Goal: Task Accomplishment & Management: Use online tool/utility

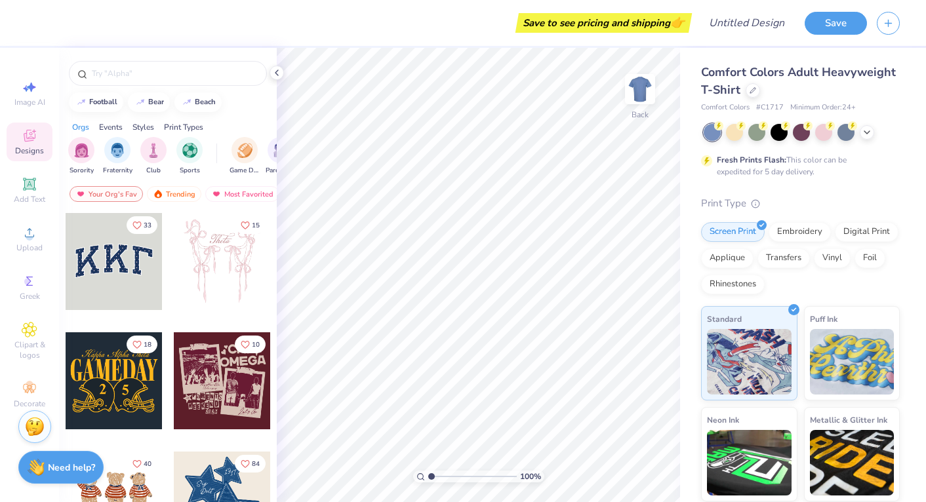
click at [749, 97] on div "Comfort Colors Adult Heavyweight T-Shirt" at bounding box center [800, 81] width 199 height 35
click at [751, 94] on div at bounding box center [752, 89] width 14 height 14
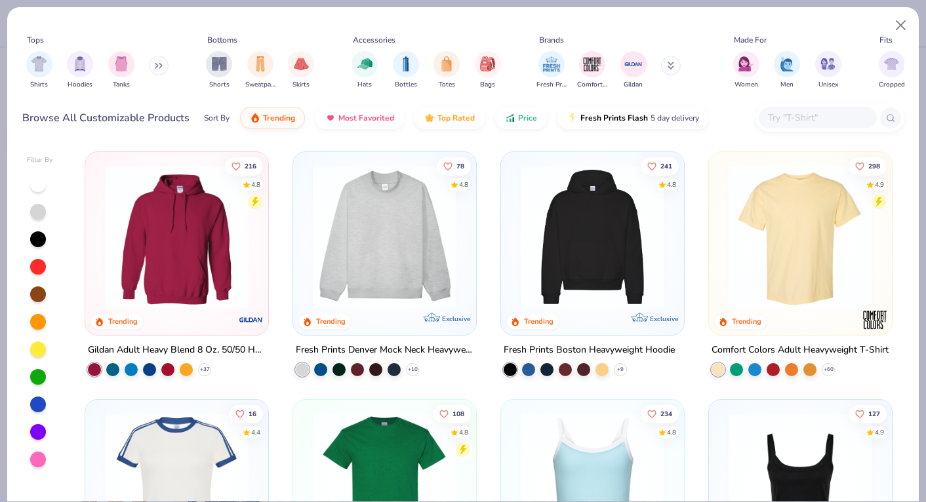
click at [163, 68] on icon at bounding box center [159, 65] width 8 height 7
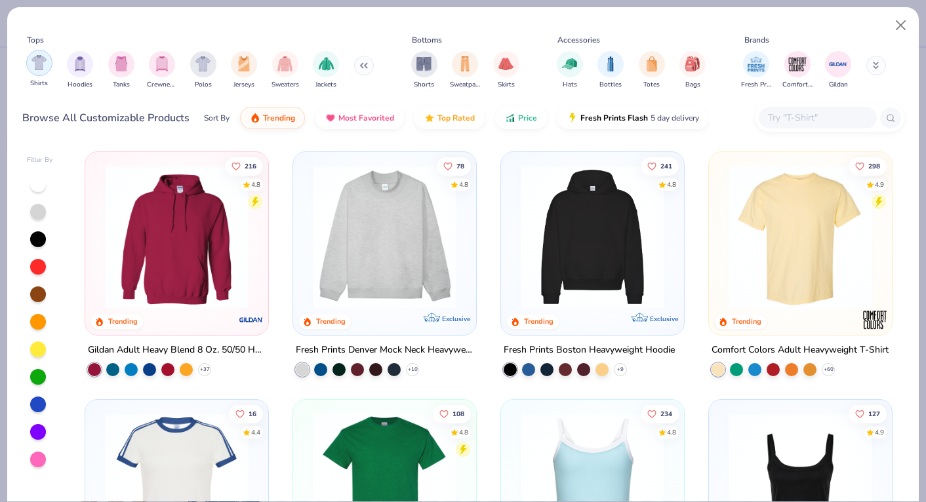
click at [47, 60] on div "filter for Shirts" at bounding box center [39, 63] width 26 height 26
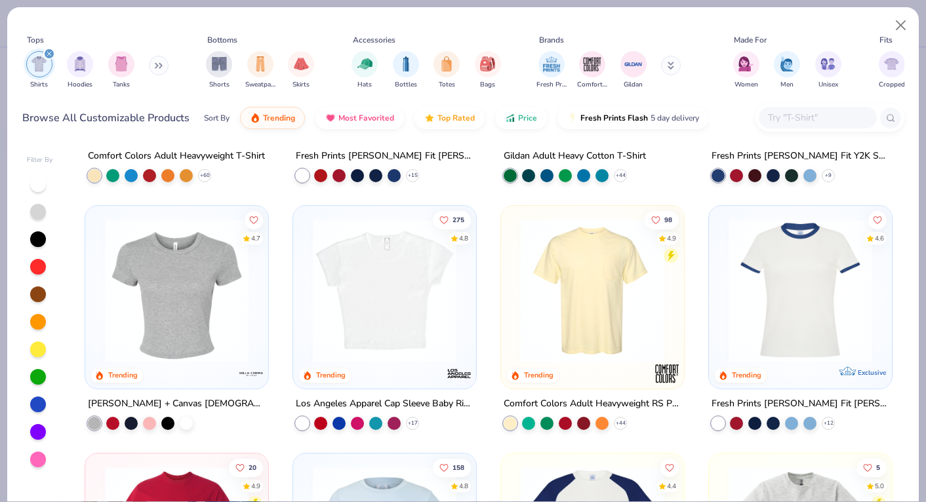
scroll to position [197, 0]
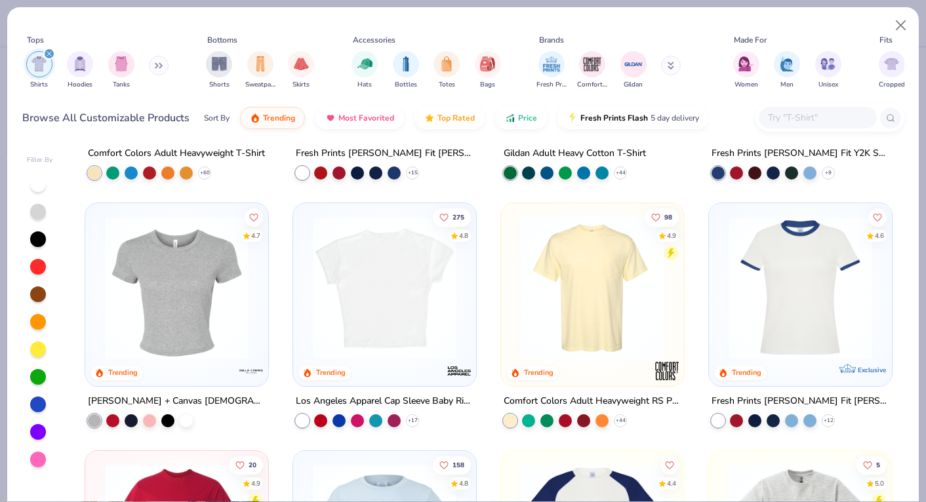
click at [352, 256] on img at bounding box center [384, 288] width 157 height 144
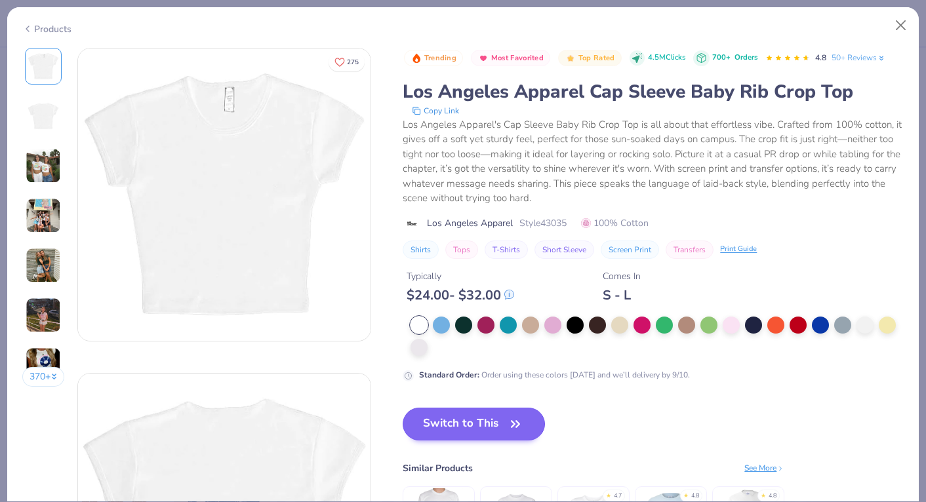
click at [441, 418] on button "Switch to This" at bounding box center [474, 424] width 142 height 33
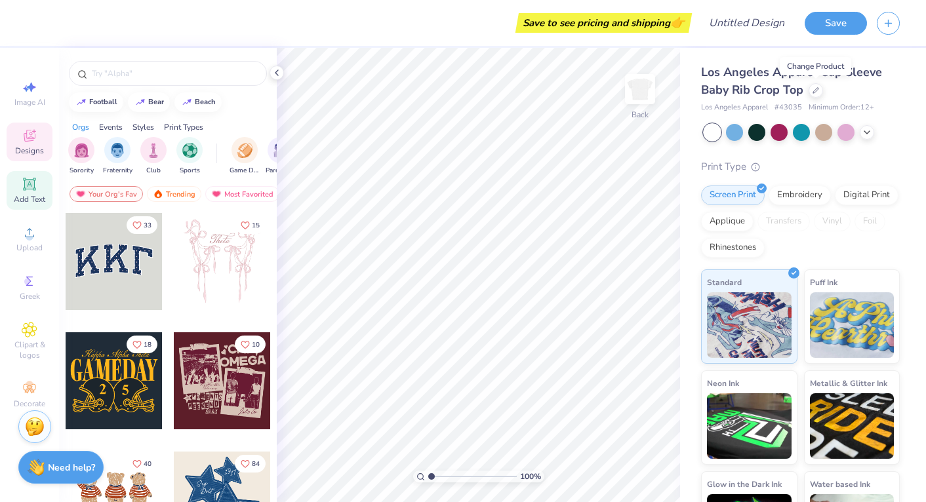
click at [28, 191] on icon at bounding box center [30, 184] width 16 height 16
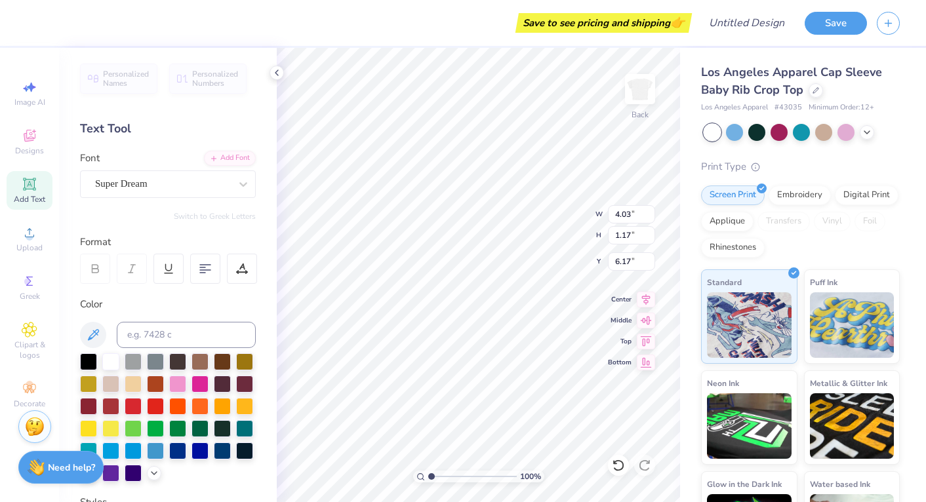
type textarea "BIG"
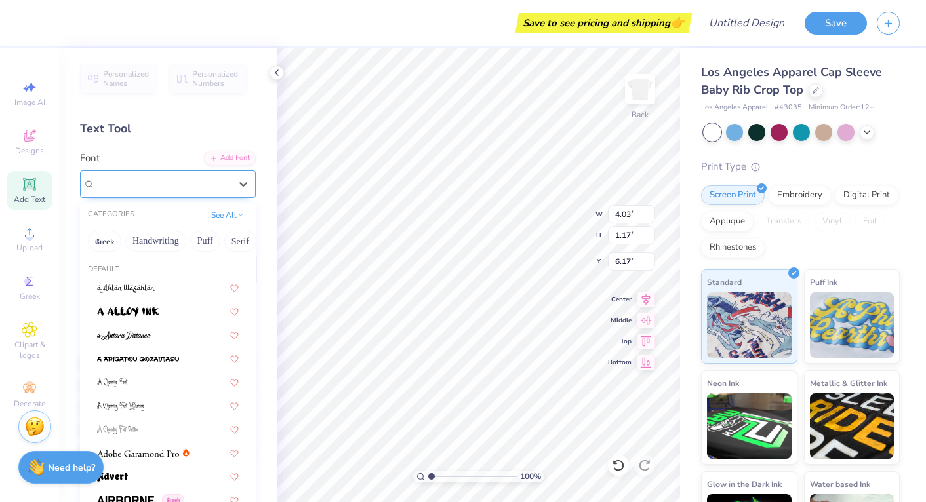
click at [226, 183] on div "Super Dream" at bounding box center [163, 184] width 138 height 20
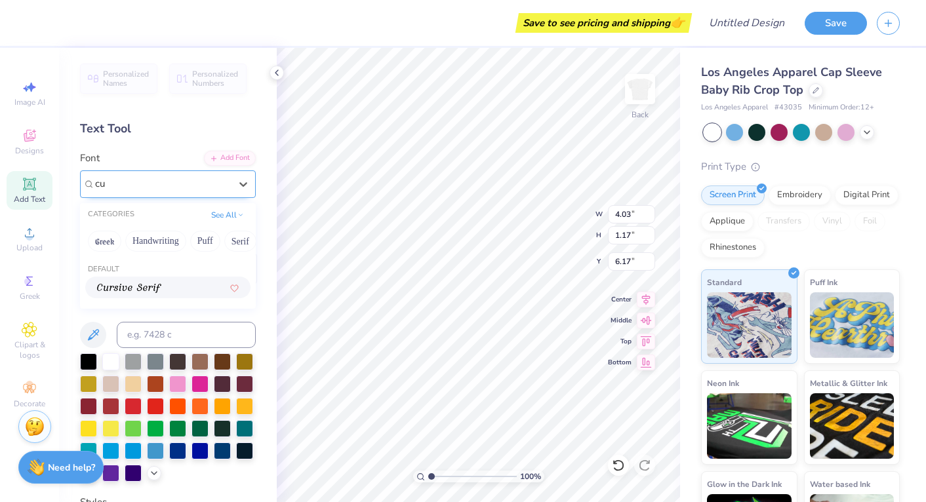
type input "c"
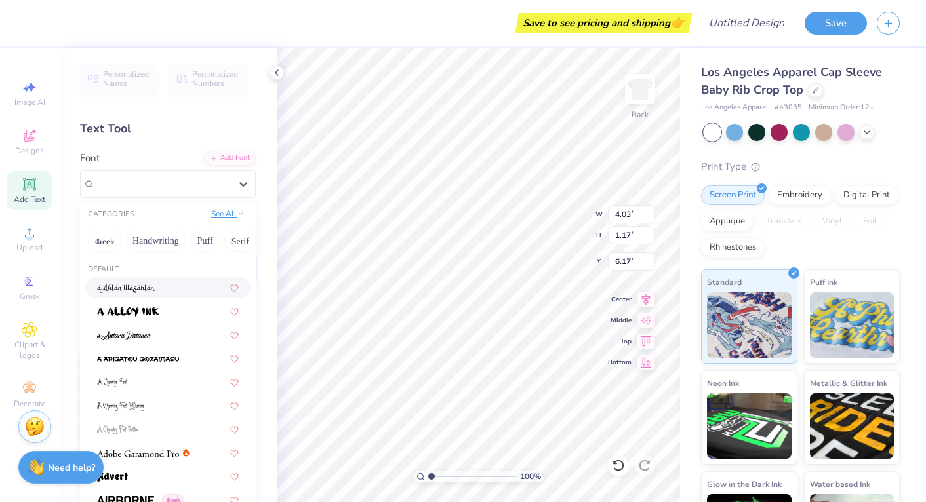
click at [231, 216] on button "See All" at bounding box center [227, 213] width 41 height 13
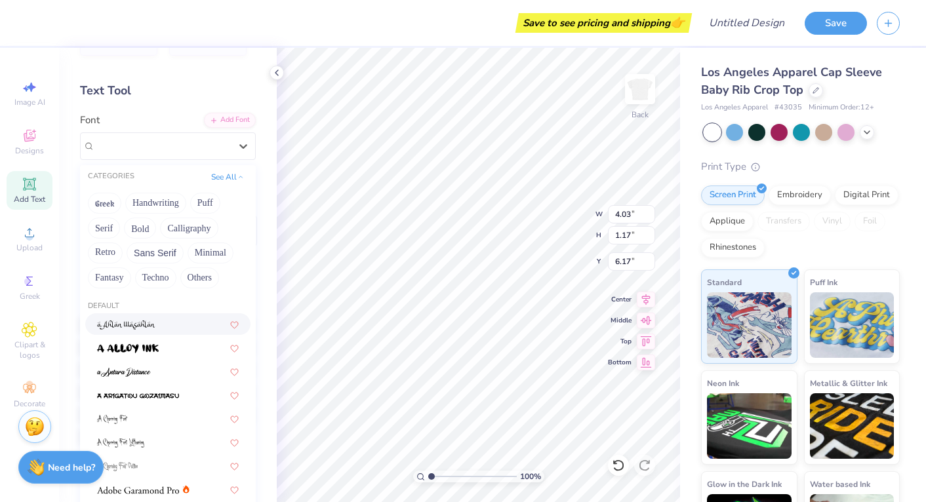
scroll to position [40, 0]
click at [222, 172] on button "See All" at bounding box center [227, 173] width 41 height 13
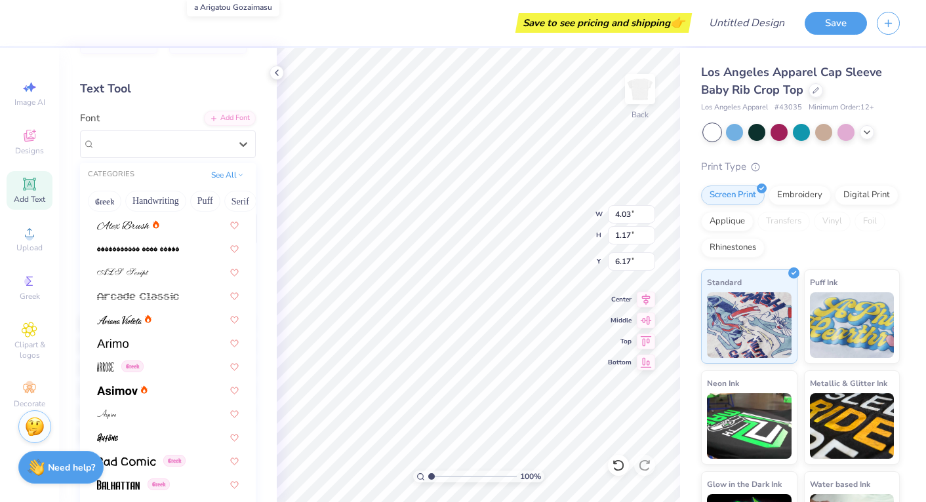
scroll to position [313, 0]
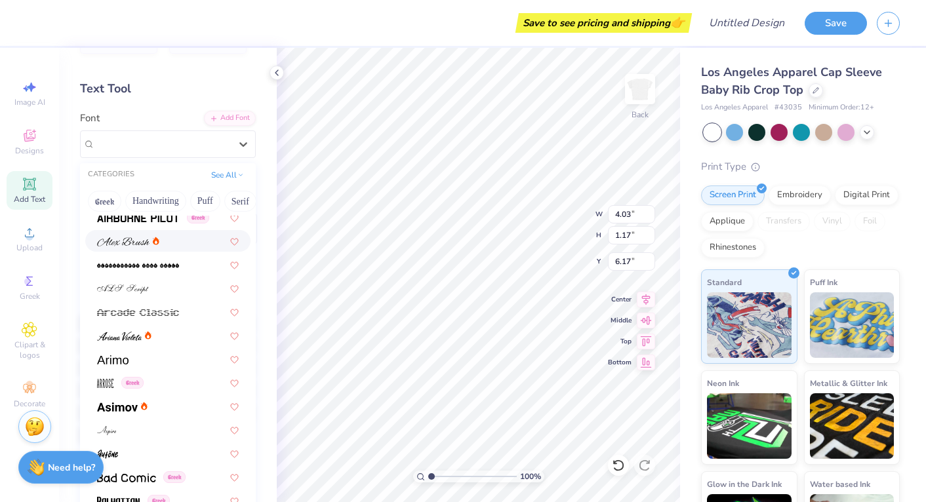
click at [136, 250] on div at bounding box center [167, 241] width 165 height 22
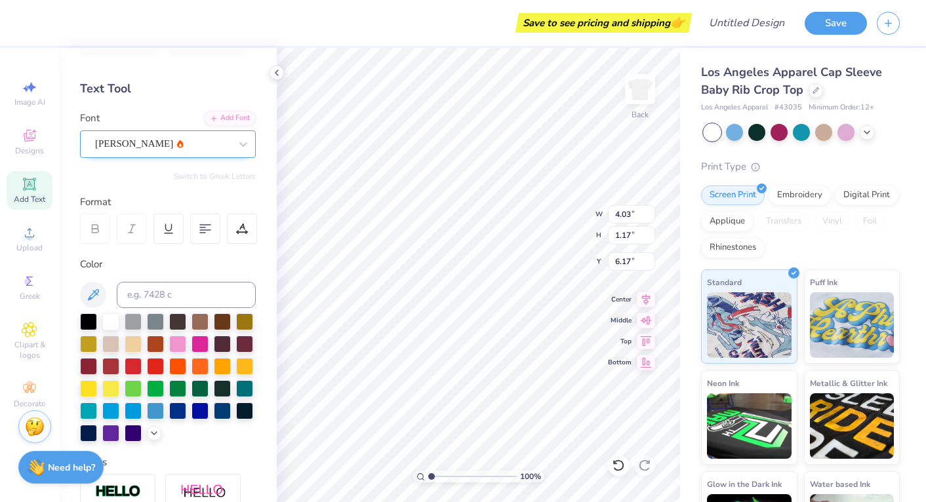
type textarea "Big"
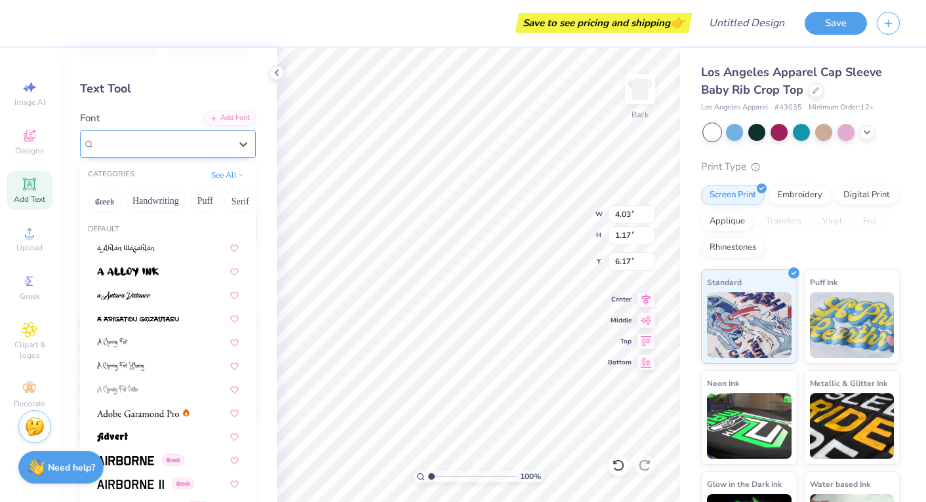
click at [181, 149] on div "[PERSON_NAME]" at bounding box center [163, 144] width 138 height 20
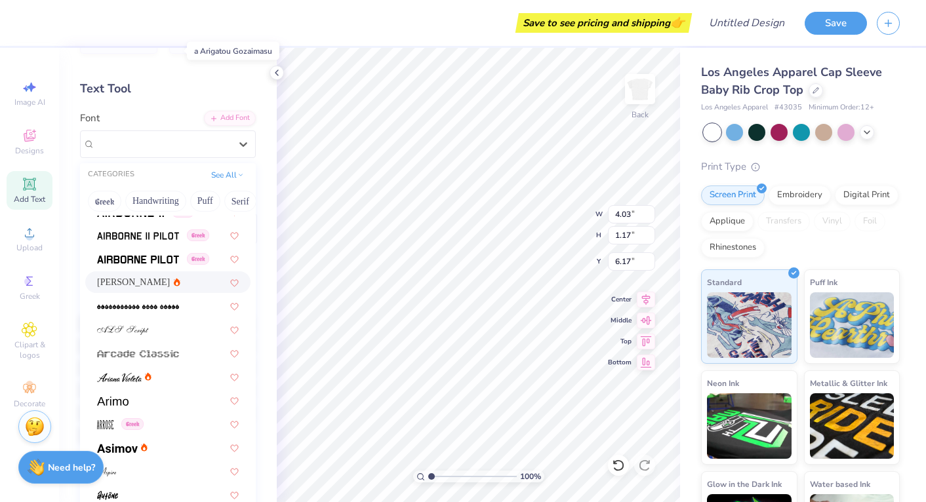
scroll to position [273, 0]
click at [154, 327] on div at bounding box center [168, 329] width 142 height 14
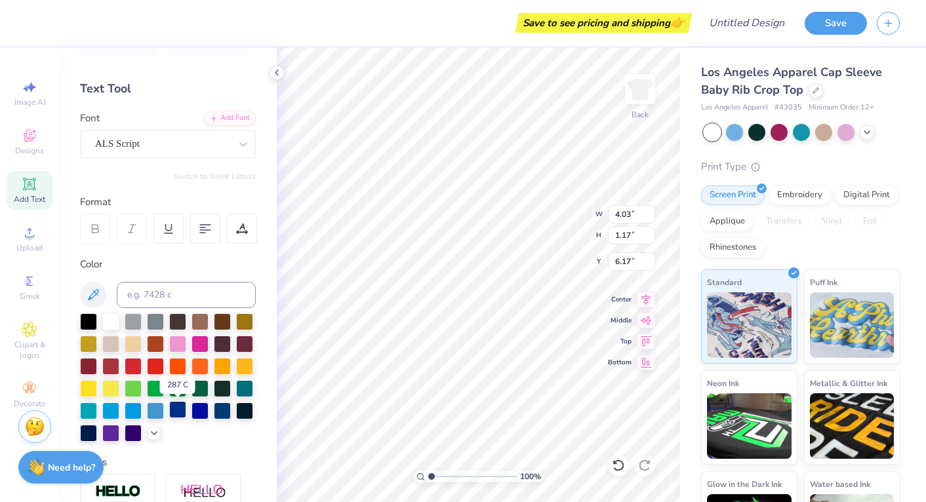
click at [173, 413] on div at bounding box center [177, 409] width 17 height 17
click at [136, 436] on div at bounding box center [133, 431] width 17 height 17
click at [174, 410] on div at bounding box center [177, 409] width 17 height 17
type input "3.00"
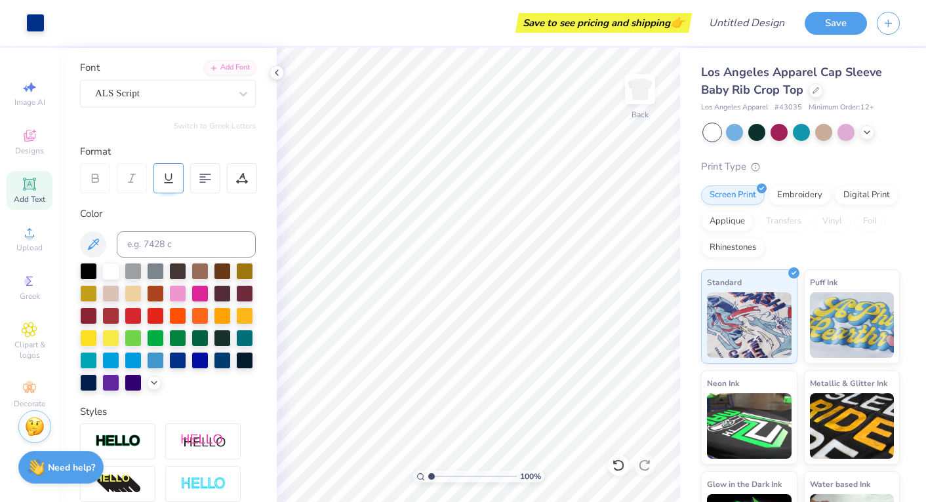
scroll to position [93, 0]
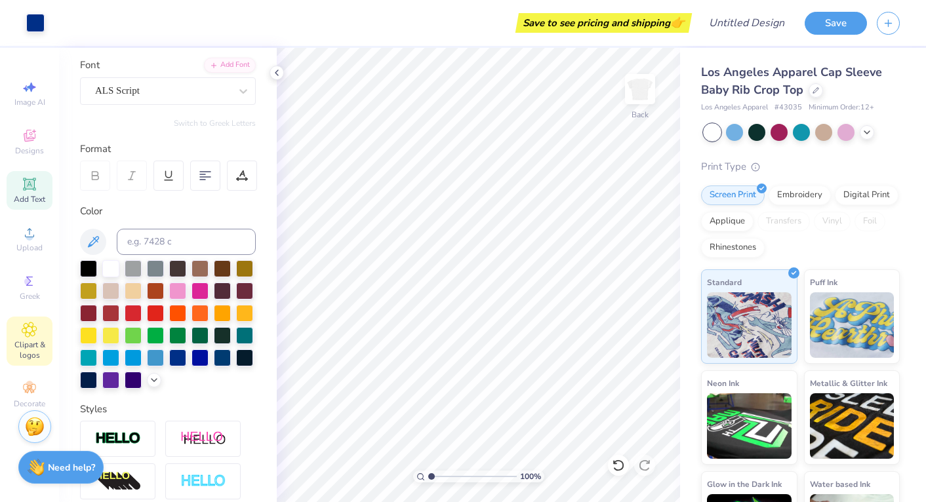
click at [22, 335] on icon at bounding box center [29, 330] width 15 height 16
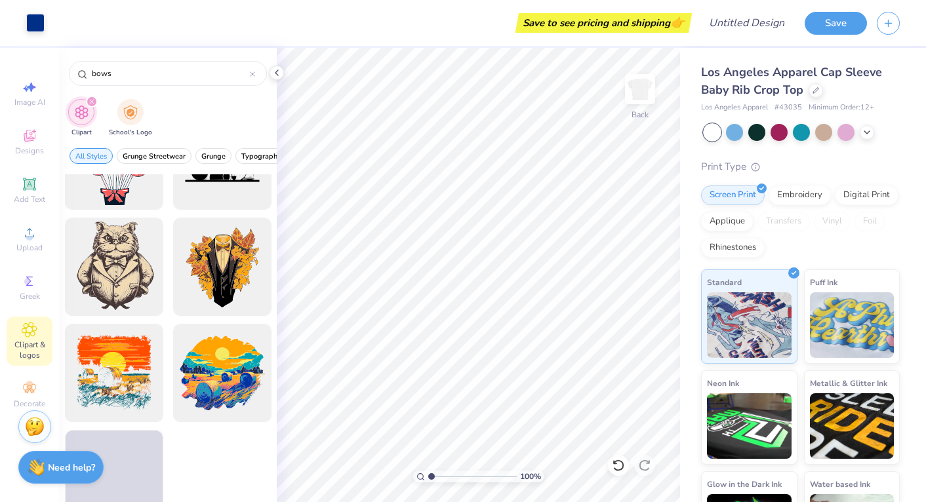
scroll to position [5596, 0]
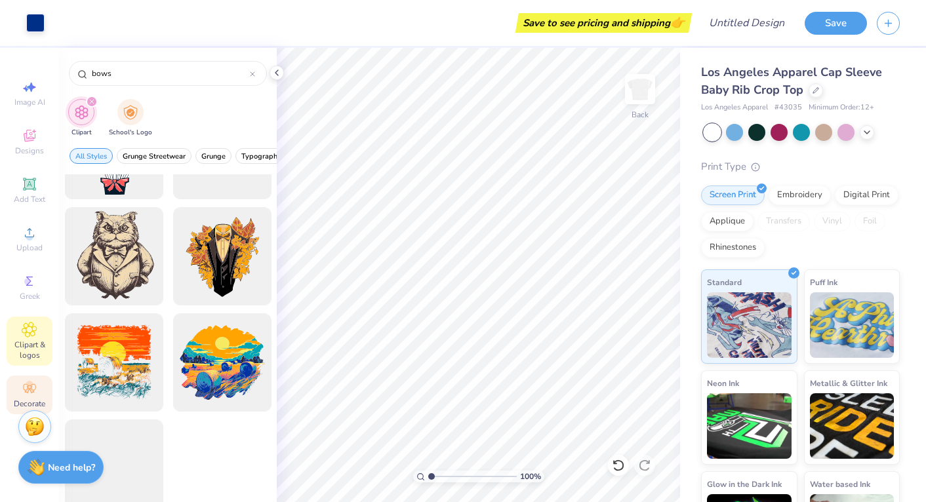
type input "bows"
click at [31, 392] on icon at bounding box center [29, 388] width 12 height 9
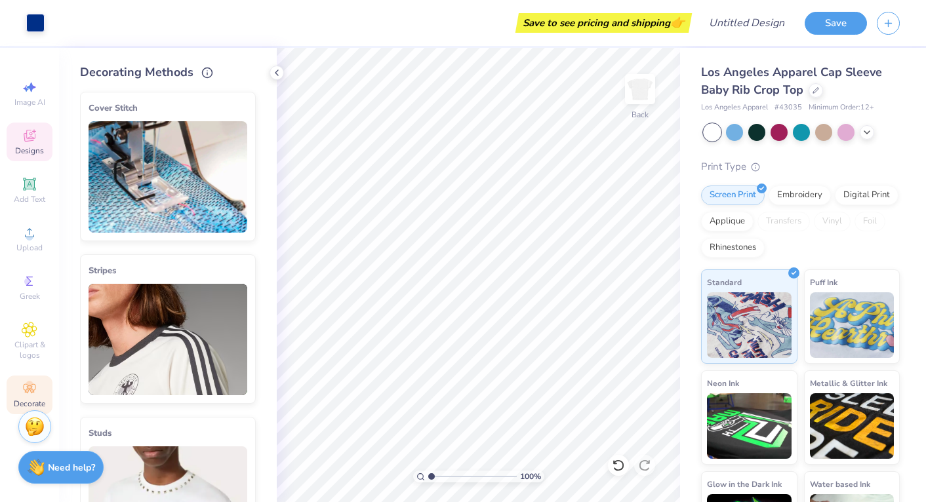
scroll to position [0, 0]
click at [17, 136] on div "Designs" at bounding box center [30, 142] width 46 height 39
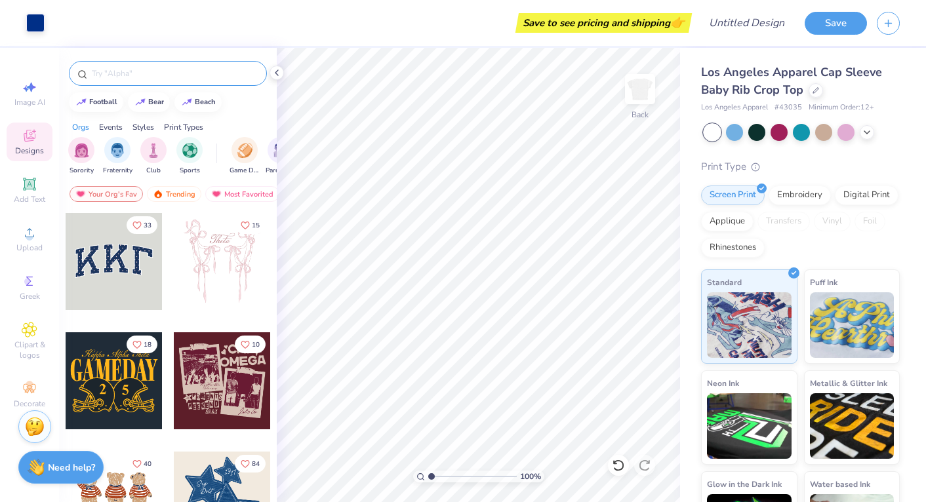
click at [132, 73] on input "text" at bounding box center [174, 73] width 168 height 13
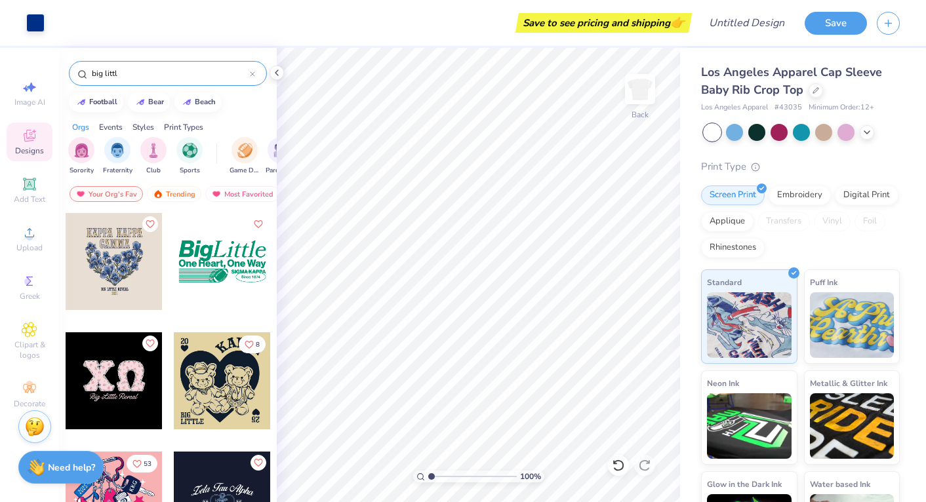
type input "big little"
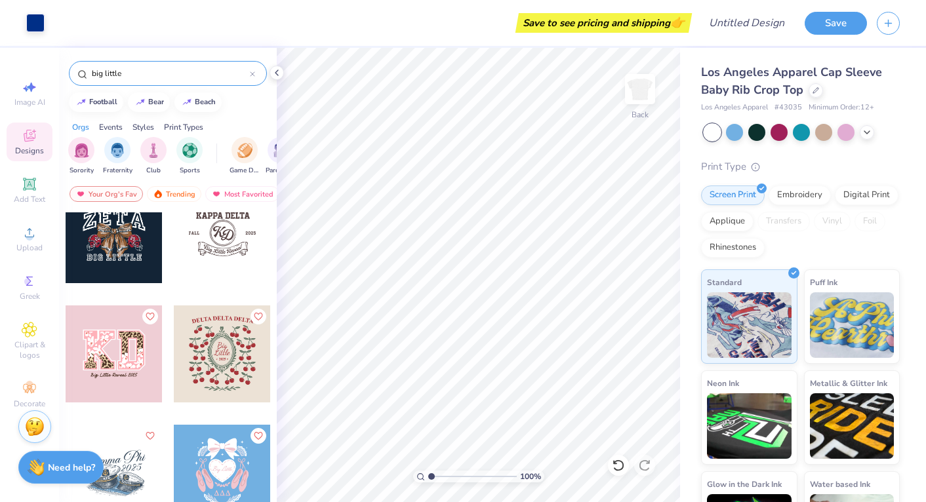
scroll to position [1110, 0]
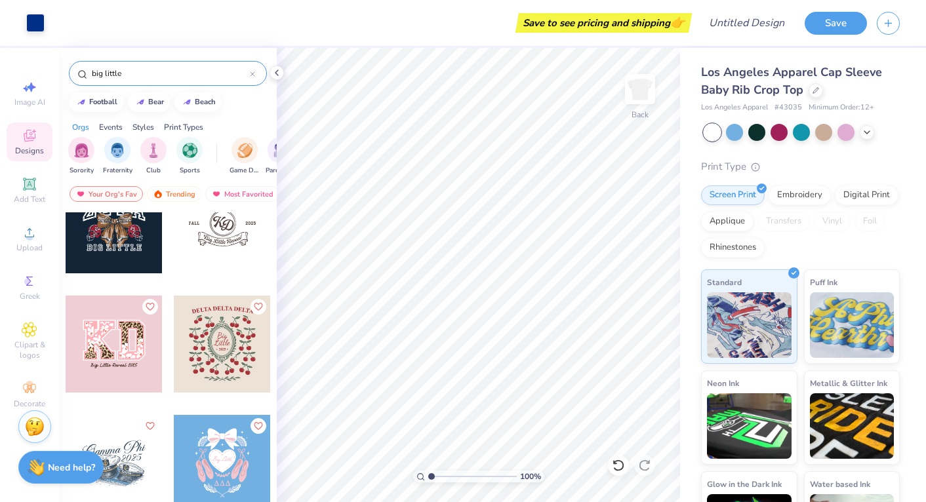
click at [253, 75] on icon at bounding box center [252, 73] width 5 height 5
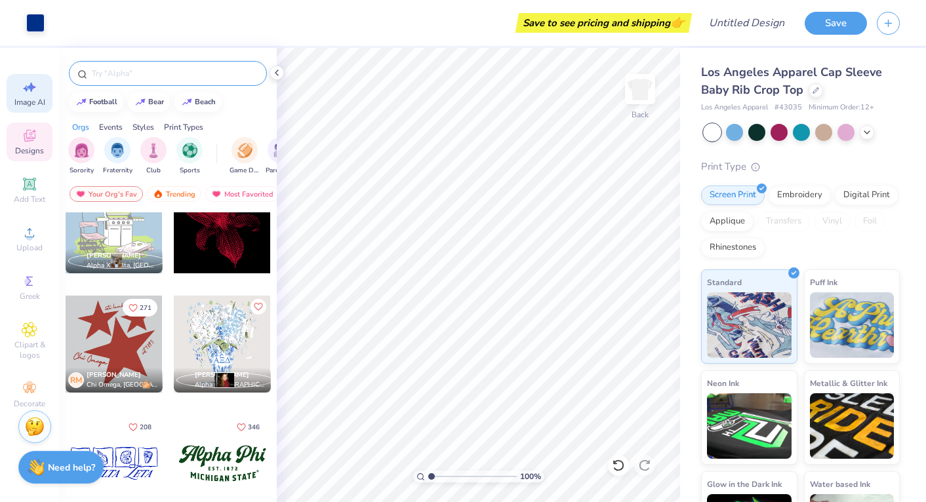
click at [29, 89] on icon at bounding box center [30, 87] width 16 height 16
select select "4"
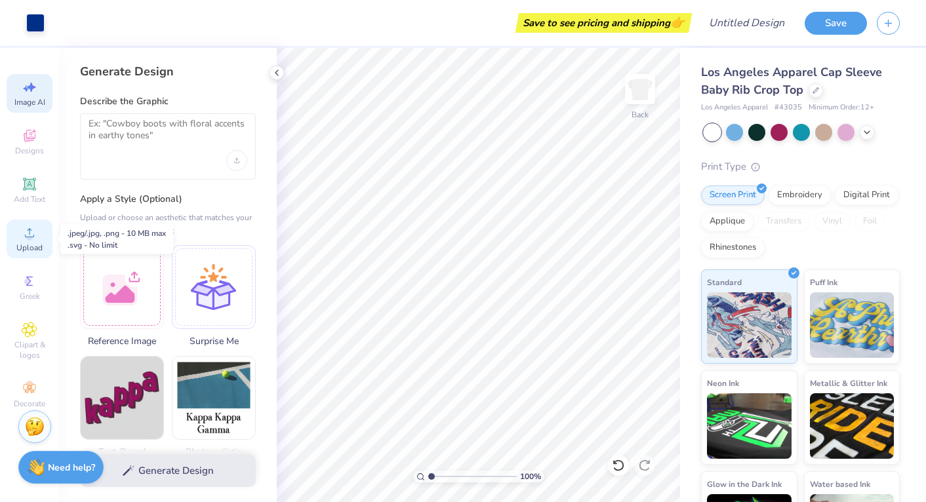
click at [29, 233] on icon at bounding box center [29, 232] width 9 height 9
click at [22, 342] on span "Clipart & logos" at bounding box center [30, 350] width 46 height 21
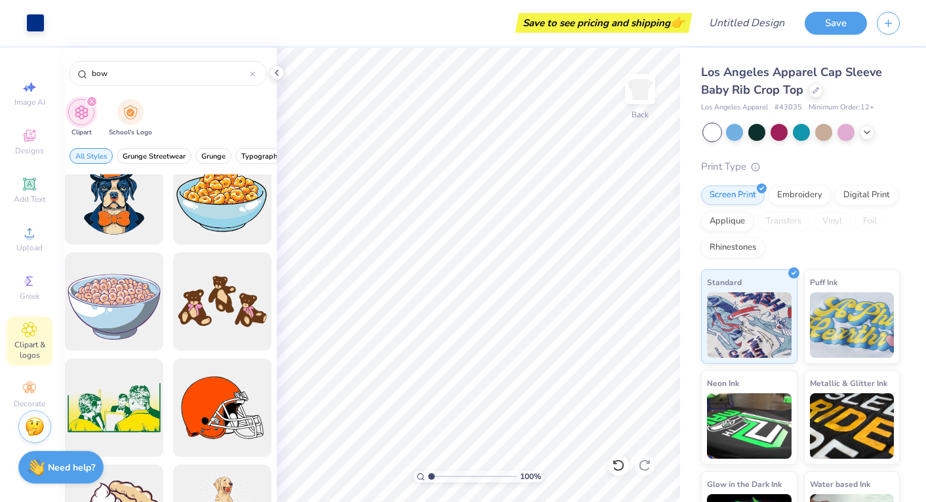
scroll to position [2491, 0]
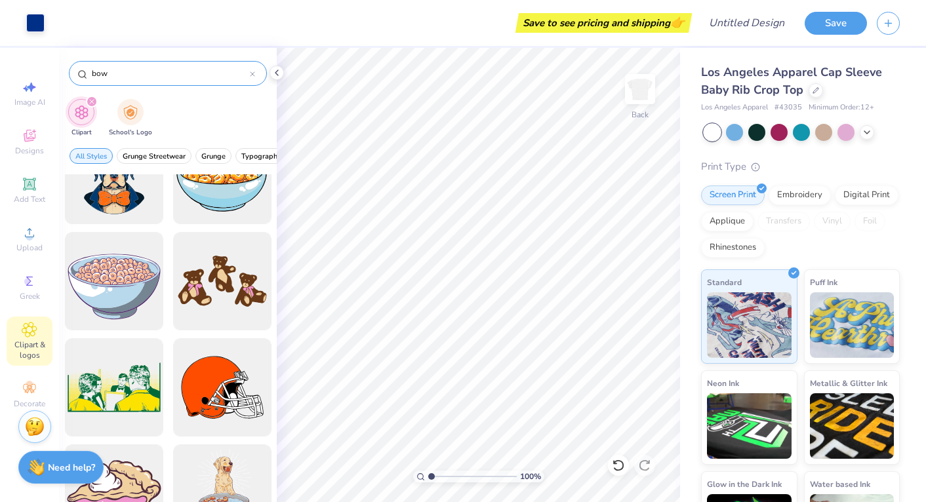
click at [95, 73] on input "bow" at bounding box center [169, 73] width 159 height 13
click at [93, 73] on input "bow" at bounding box center [169, 73] width 159 height 13
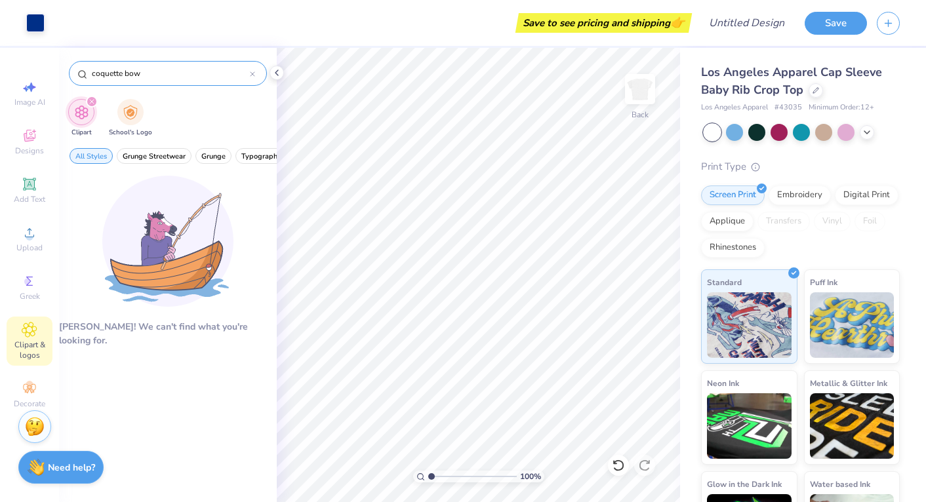
drag, startPoint x: 126, startPoint y: 72, endPoint x: 84, endPoint y: 69, distance: 42.1
click at [84, 69] on div "coquette bow" at bounding box center [168, 73] width 198 height 25
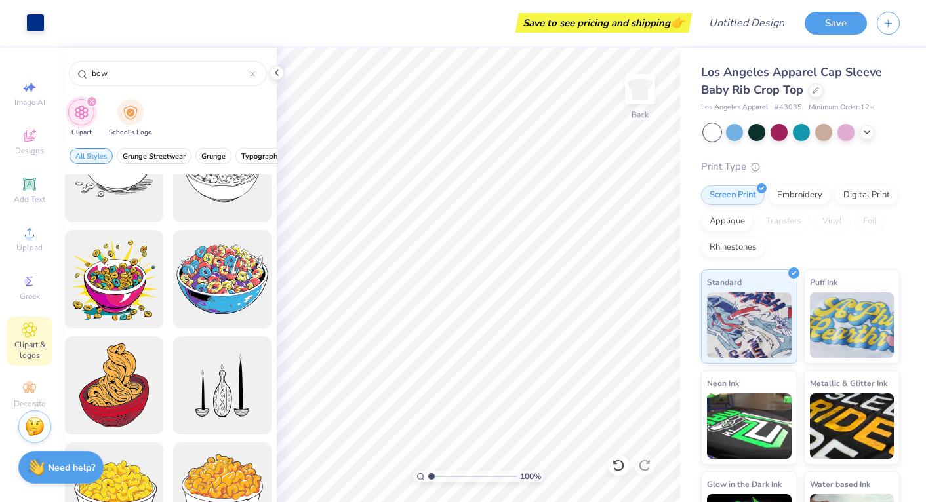
scroll to position [3135, 0]
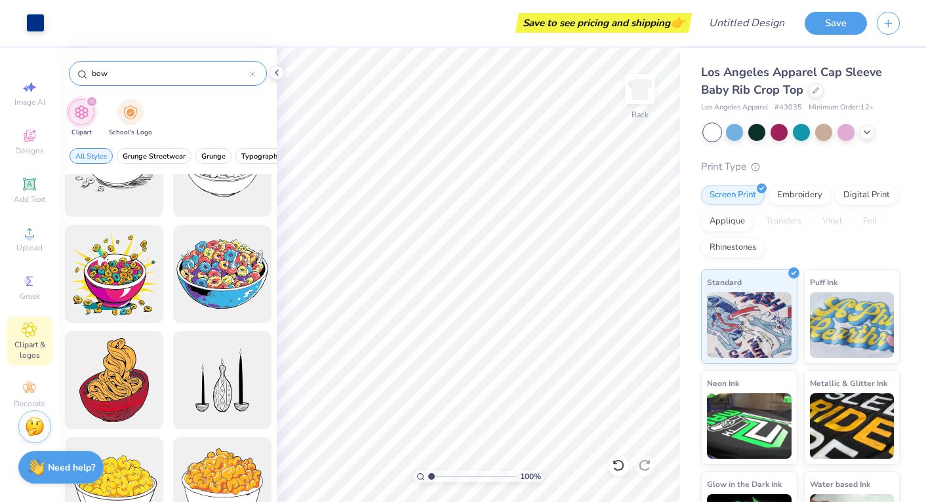
click at [110, 73] on input "bow" at bounding box center [169, 73] width 159 height 13
type input "ribbon bow"
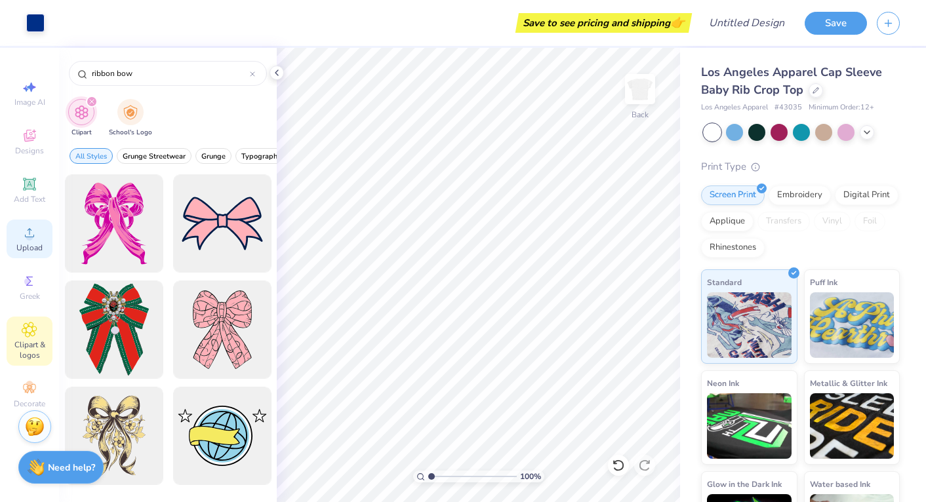
click at [20, 236] on div "Upload" at bounding box center [30, 239] width 46 height 39
click at [33, 248] on span "Upload" at bounding box center [29, 248] width 26 height 10
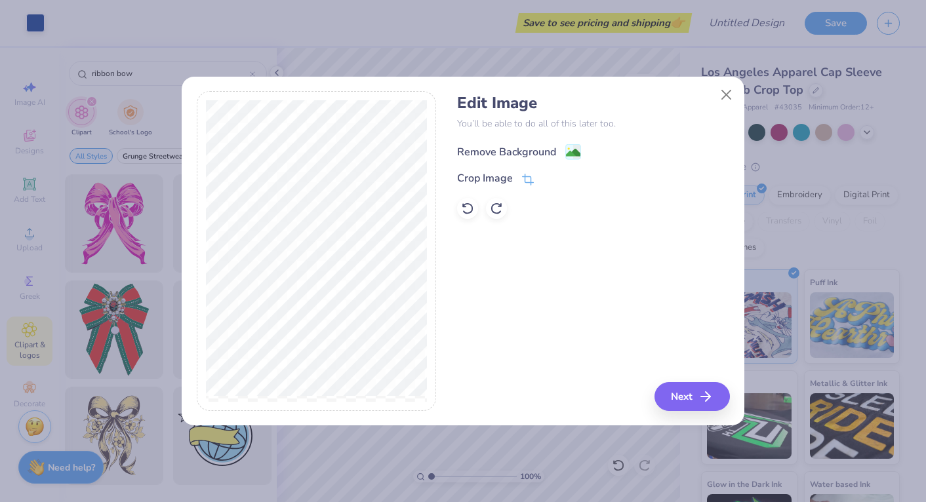
click at [568, 149] on circle at bounding box center [569, 149] width 2 height 2
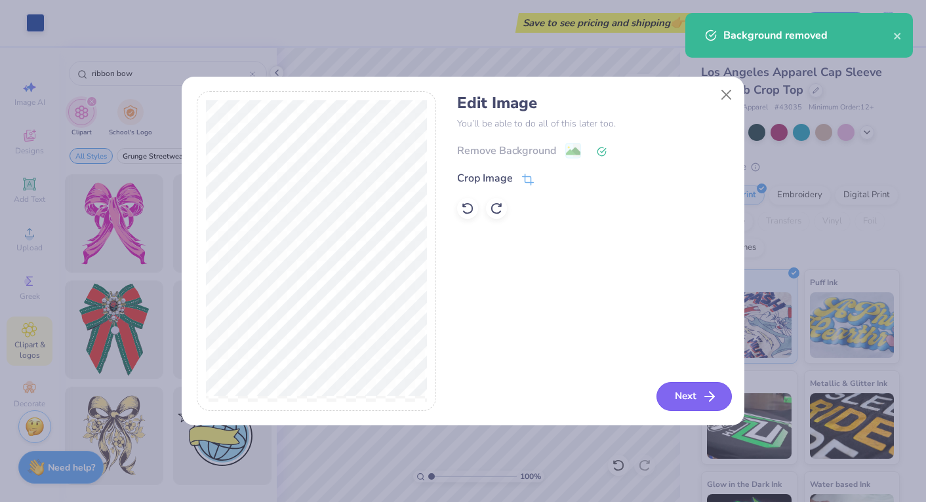
click at [682, 408] on button "Next" at bounding box center [693, 396] width 75 height 29
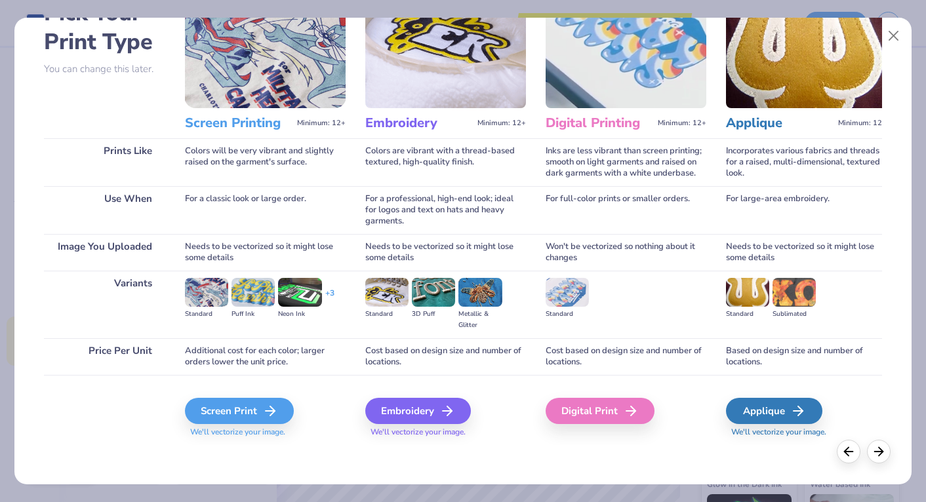
scroll to position [86, 0]
click at [235, 408] on div "Screen Print" at bounding box center [241, 411] width 109 height 26
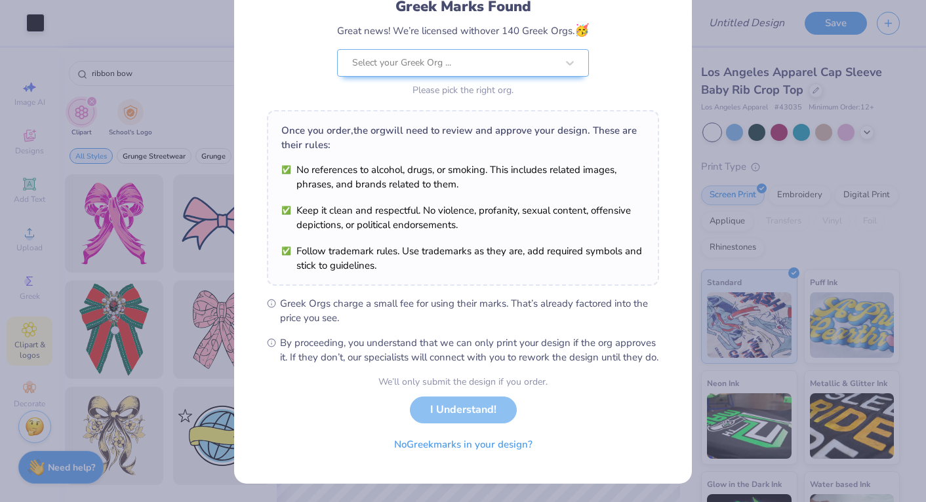
scroll to position [111, 0]
click at [439, 437] on button "No Greek marks in your design?" at bounding box center [463, 441] width 161 height 27
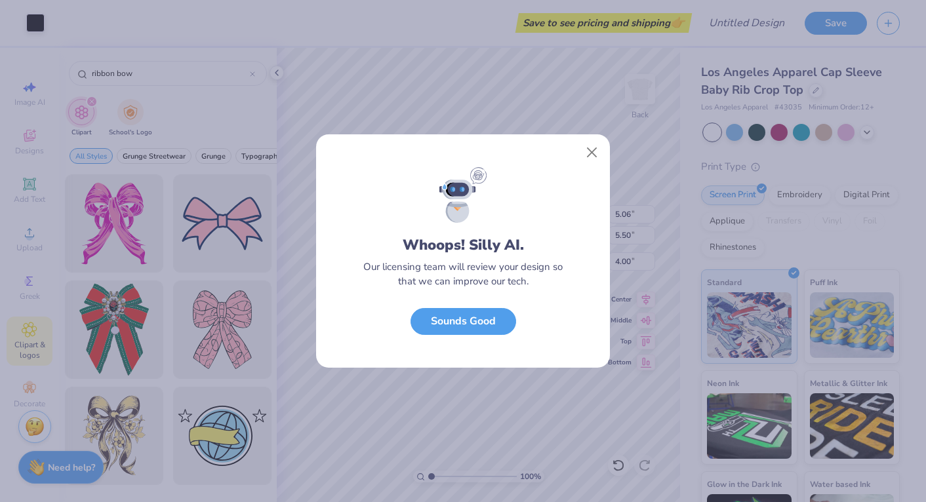
scroll to position [0, 0]
click at [599, 146] on button "Close" at bounding box center [592, 152] width 25 height 25
